Goal: Transaction & Acquisition: Purchase product/service

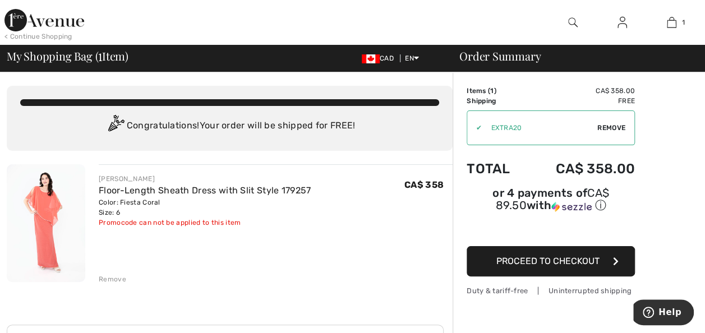
click at [39, 212] on img at bounding box center [46, 223] width 79 height 118
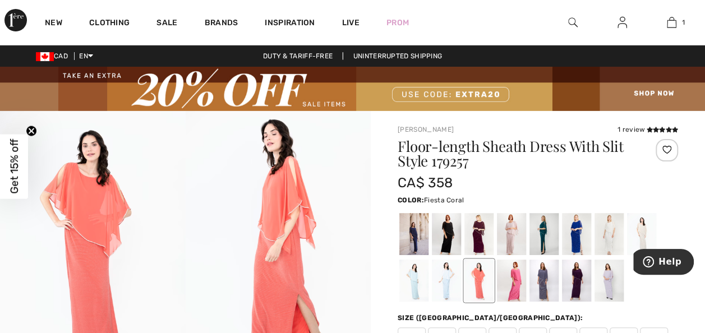
click at [165, 178] on img at bounding box center [93, 250] width 186 height 278
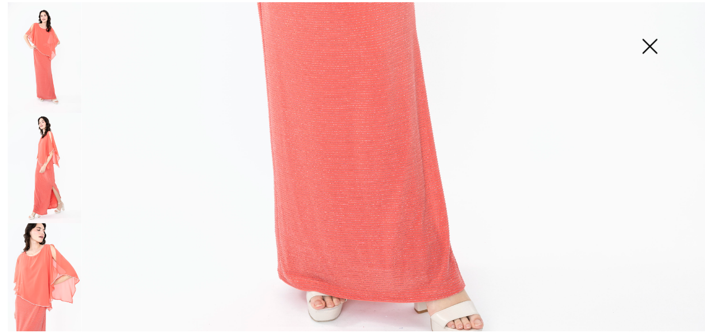
scroll to position [635, 0]
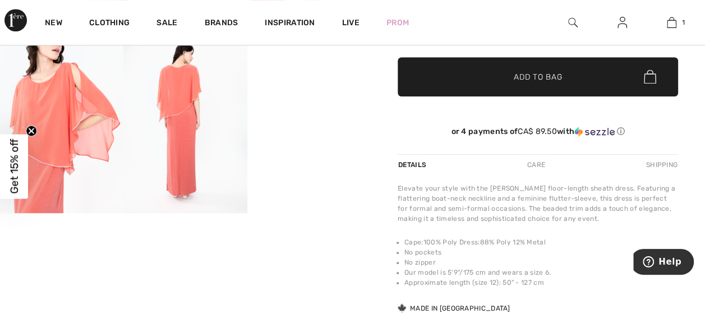
scroll to position [362, 0]
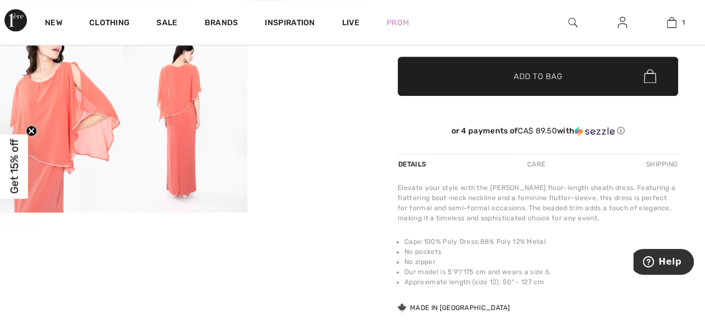
click at [165, 178] on img at bounding box center [184, 119] width 123 height 185
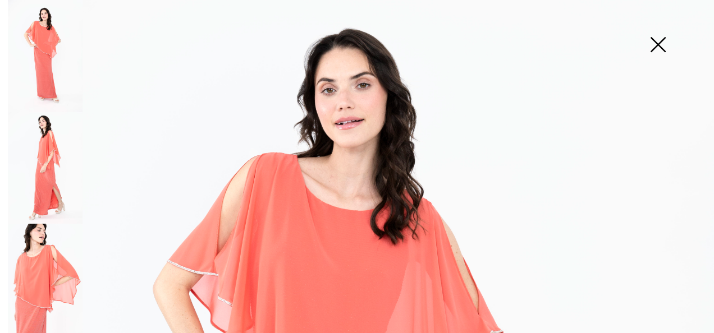
scroll to position [45, 0]
click at [50, 61] on img at bounding box center [45, 56] width 75 height 112
click at [45, 170] on img at bounding box center [45, 168] width 75 height 112
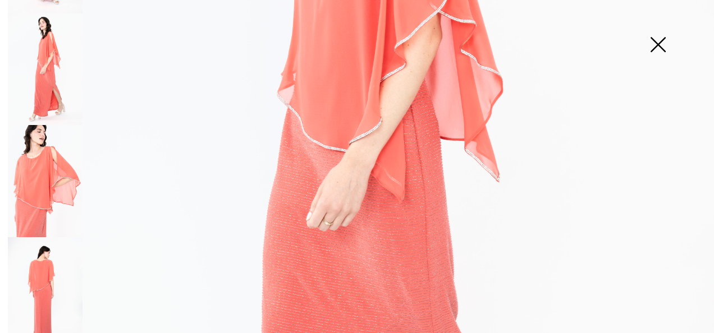
scroll to position [352, 0]
click at [49, 273] on img at bounding box center [45, 293] width 75 height 112
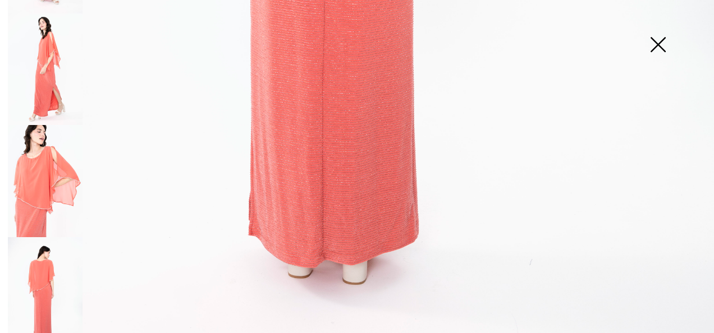
scroll to position [724, 0]
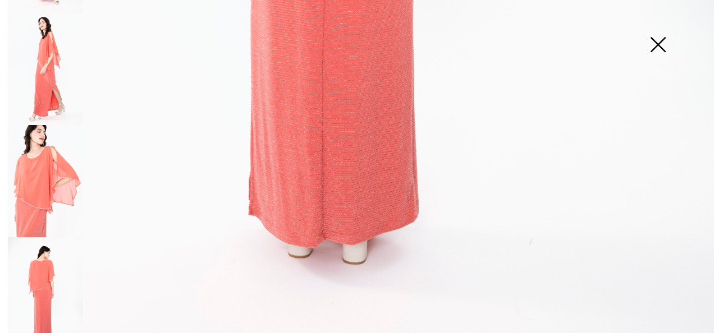
click at [48, 278] on img at bounding box center [45, 293] width 75 height 112
click at [45, 201] on img at bounding box center [45, 181] width 75 height 112
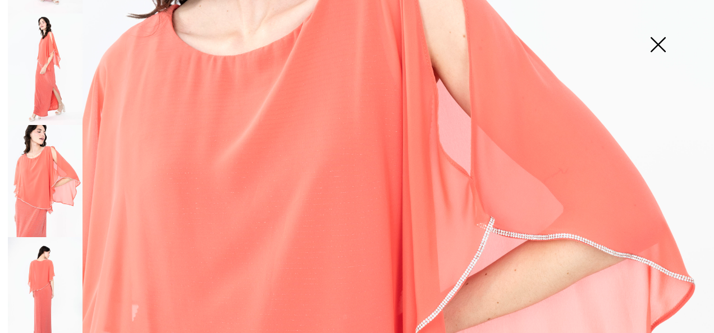
scroll to position [0, 0]
